Goal: Information Seeking & Learning: Learn about a topic

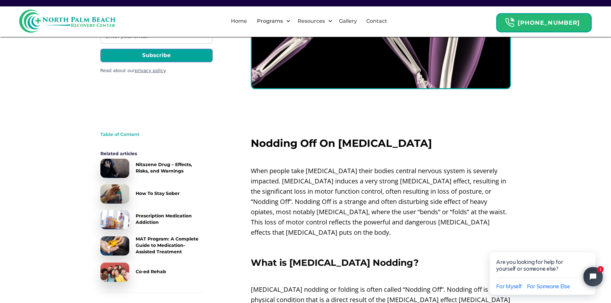
scroll to position [128, 0]
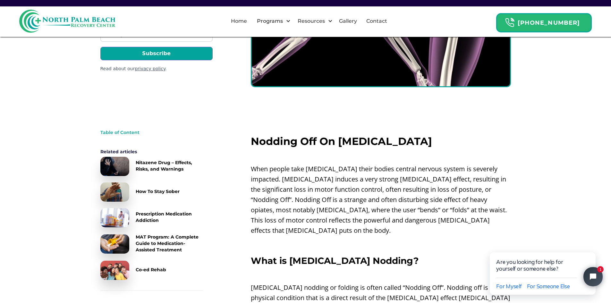
click at [339, 171] on p "When people take [MEDICAL_DATA] their bodies central nervous system is severely…" at bounding box center [381, 200] width 260 height 72
click at [445, 170] on p "When people take [MEDICAL_DATA] their bodies central nervous system is severely…" at bounding box center [381, 200] width 260 height 72
click at [436, 177] on p "When people take [MEDICAL_DATA] their bodies central nervous system is severely…" at bounding box center [381, 200] width 260 height 72
click at [455, 189] on p "When people take [MEDICAL_DATA] their bodies central nervous system is severely…" at bounding box center [381, 200] width 260 height 72
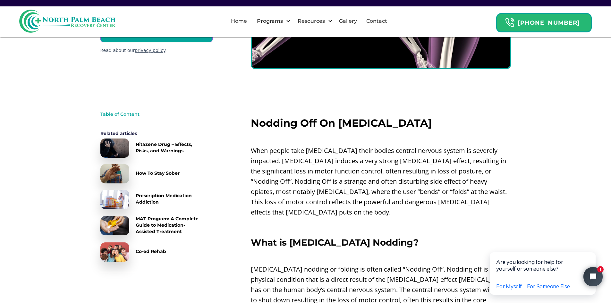
scroll to position [160, 0]
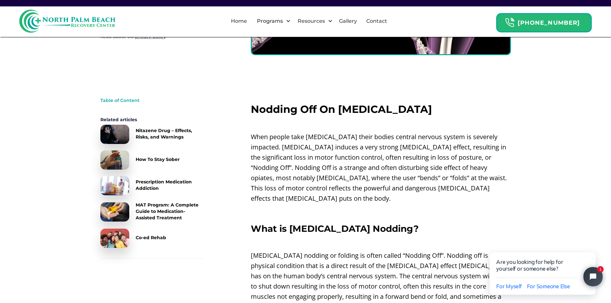
click at [444, 168] on p "When people take [MEDICAL_DATA] their bodies central nervous system is severely…" at bounding box center [381, 168] width 260 height 72
click at [360, 177] on p "When people take [MEDICAL_DATA] their bodies central nervous system is severely…" at bounding box center [381, 168] width 260 height 72
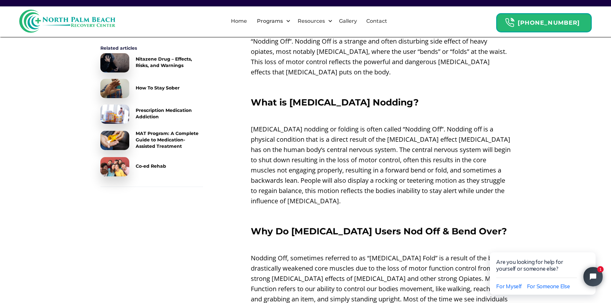
scroll to position [288, 0]
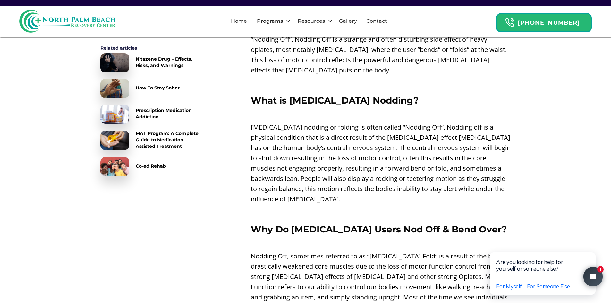
drag, startPoint x: 323, startPoint y: 129, endPoint x: 323, endPoint y: 132, distance: 3.2
click at [323, 130] on p "[MEDICAL_DATA] nodding or folding is often called “Nodding Off”. Nodding off is…" at bounding box center [381, 163] width 260 height 82
click at [449, 122] on p "[MEDICAL_DATA] nodding or folding is often called “Nodding Off”. Nodding off is…" at bounding box center [381, 163] width 260 height 82
click at [413, 130] on p "[MEDICAL_DATA] nodding or folding is often called “Nodding Off”. Nodding off is…" at bounding box center [381, 163] width 260 height 82
click at [330, 146] on p "[MEDICAL_DATA] nodding or folding is often called “Nodding Off”. Nodding off is…" at bounding box center [381, 163] width 260 height 82
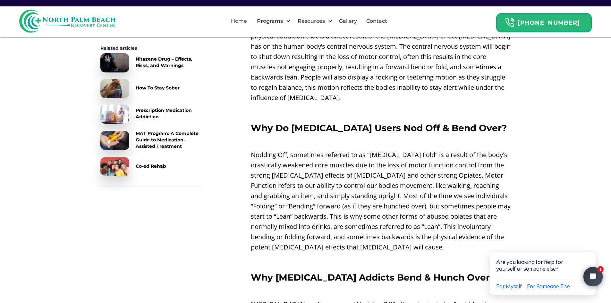
scroll to position [417, 0]
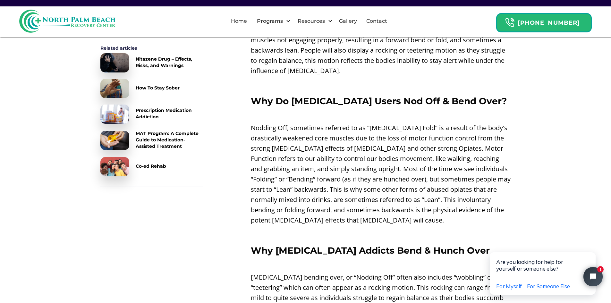
click at [434, 123] on p "Nodding Off, sometimes referred to as “[MEDICAL_DATA] Fold” is a result of the …" at bounding box center [381, 174] width 260 height 103
click at [350, 128] on p "Nodding Off, sometimes referred to as “[MEDICAL_DATA] Fold” is a result of the …" at bounding box center [381, 174] width 260 height 103
click at [458, 134] on p "Nodding Off, sometimes referred to as “[MEDICAL_DATA] Fold” is a result of the …" at bounding box center [381, 174] width 260 height 103
click at [445, 139] on p "Nodding Off, sometimes referred to as “[MEDICAL_DATA] Fold” is a result of the …" at bounding box center [381, 174] width 260 height 103
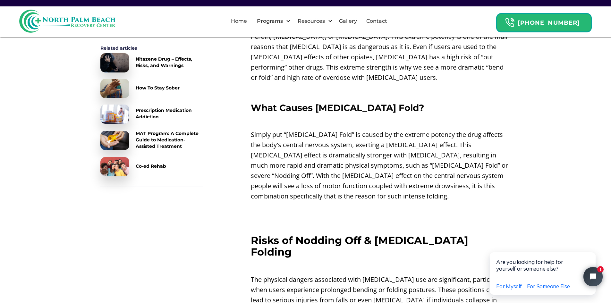
scroll to position [897, 0]
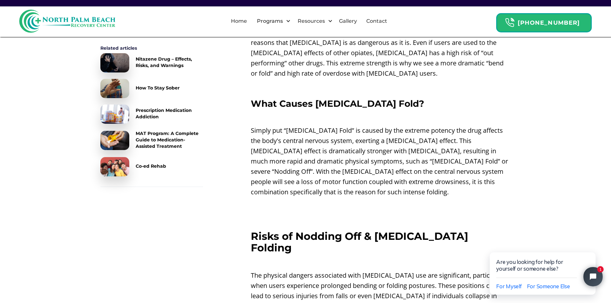
click at [461, 125] on p "Simply put “[MEDICAL_DATA] Fold” is caused by the extreme potency the drug affe…" at bounding box center [381, 161] width 260 height 72
click at [436, 126] on p "Simply put “[MEDICAL_DATA] Fold” is caused by the extreme potency the drug affe…" at bounding box center [381, 161] width 260 height 72
click at [343, 132] on p "Simply put “[MEDICAL_DATA] Fold” is caused by the extreme potency the drug affe…" at bounding box center [381, 161] width 260 height 72
drag, startPoint x: 429, startPoint y: 145, endPoint x: 418, endPoint y: 153, distance: 13.3
click at [430, 145] on p "Simply put “[MEDICAL_DATA] Fold” is caused by the extreme potency the drug affe…" at bounding box center [381, 161] width 260 height 72
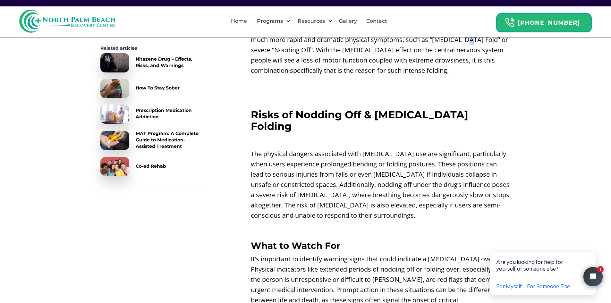
scroll to position [1026, 0]
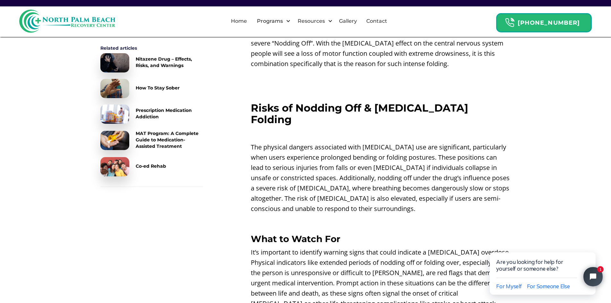
click at [464, 142] on p "The physical dangers associated with [MEDICAL_DATA] use are significant, partic…" at bounding box center [381, 178] width 260 height 72
click at [361, 142] on p "The physical dangers associated with [MEDICAL_DATA] use are significant, partic…" at bounding box center [381, 178] width 260 height 72
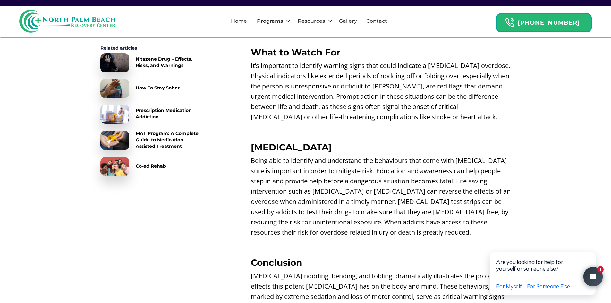
scroll to position [1250, 0]
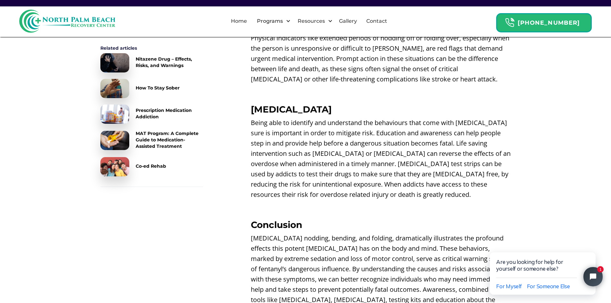
click at [400, 118] on p "Being able to identify and understand the behaviours that come with [MEDICAL_DA…" at bounding box center [381, 159] width 260 height 82
